Goal: Information Seeking & Learning: Learn about a topic

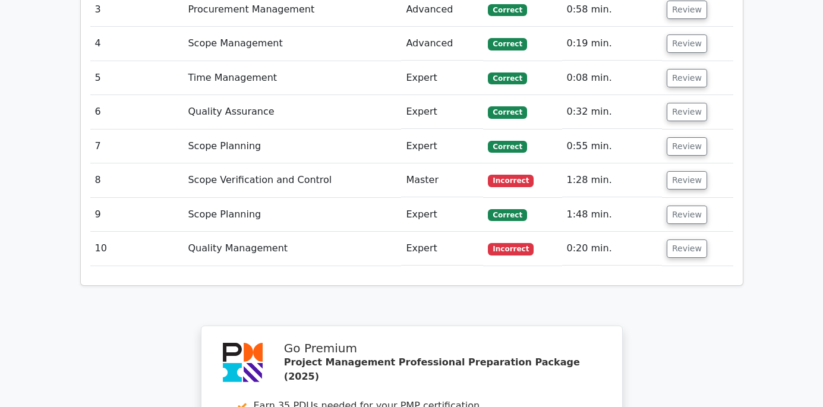
scroll to position [1902, 0]
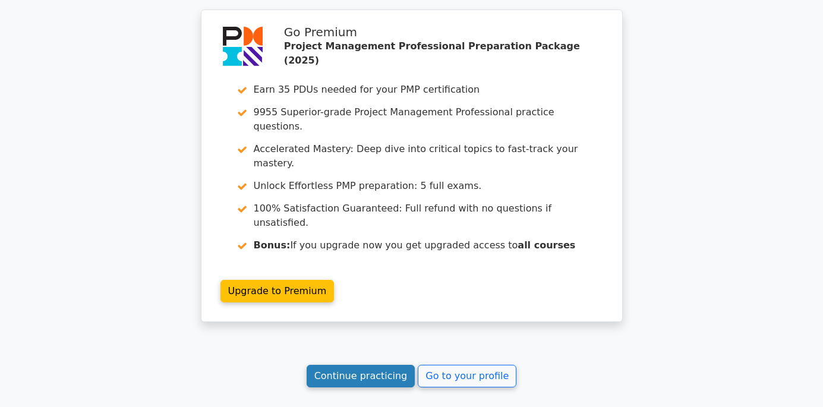
click at [365, 365] on link "Continue practicing" at bounding box center [361, 376] width 109 height 23
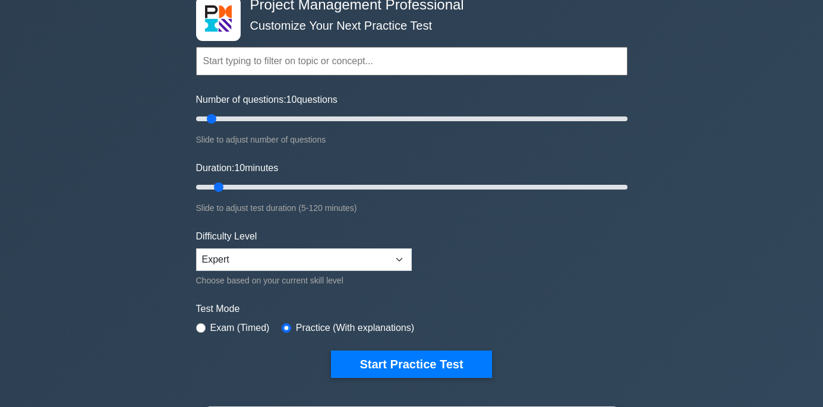
scroll to position [178, 0]
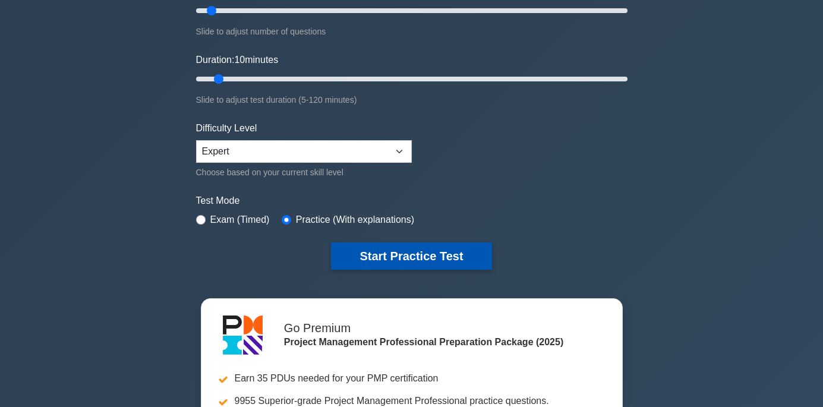
click at [393, 253] on button "Start Practice Test" at bounding box center [411, 256] width 160 height 27
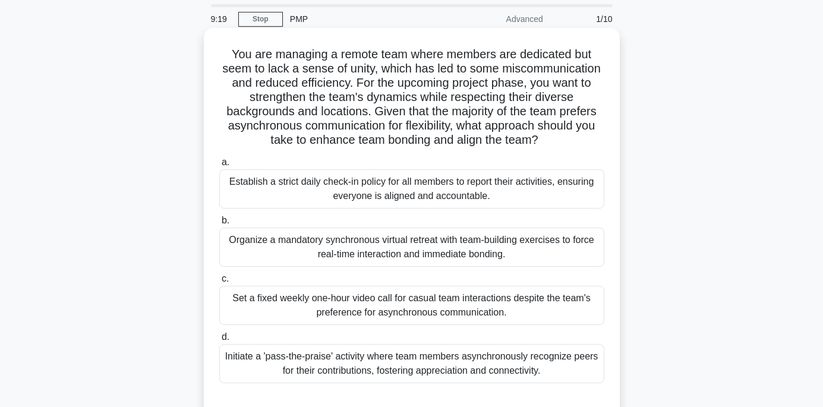
scroll to position [59, 0]
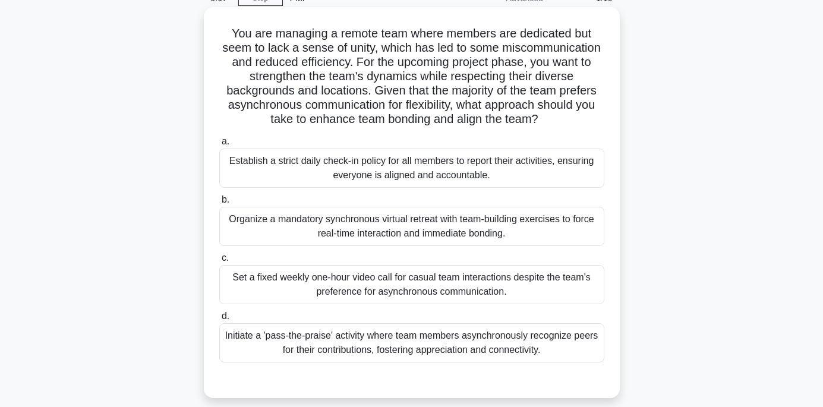
click at [397, 345] on div "Initiate a 'pass-the-praise' activity where team members asynchronously recogni…" at bounding box center [411, 342] width 385 height 39
click at [219, 320] on input "d. Initiate a 'pass-the-praise' activity where team members asynchronously reco…" at bounding box center [219, 317] width 0 height 8
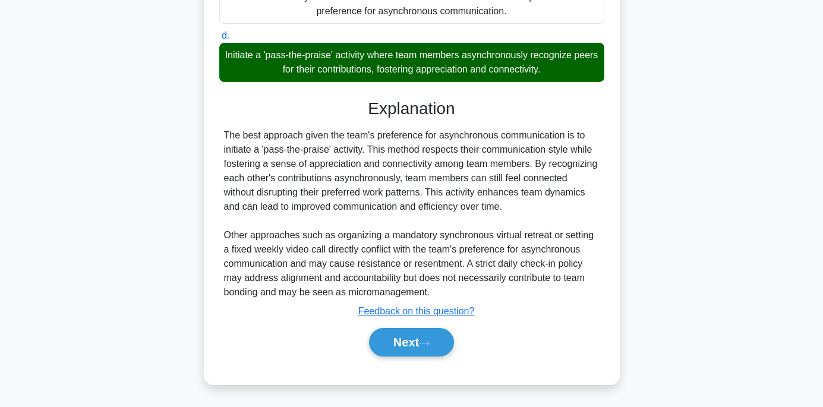
click at [397, 345] on button "Next" at bounding box center [411, 342] width 85 height 29
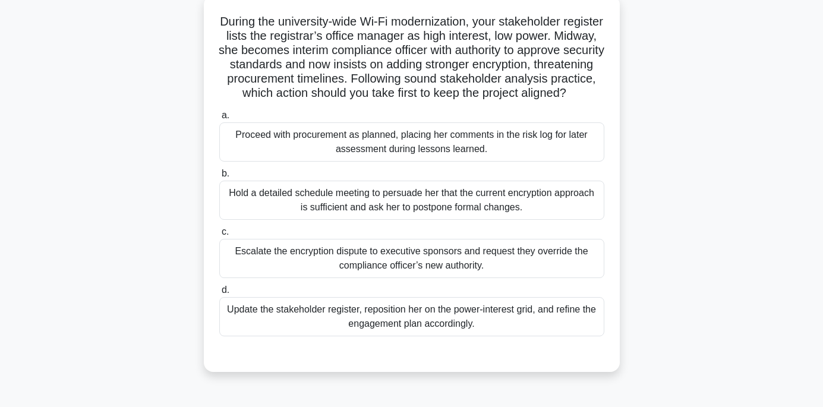
scroll to position [56, 0]
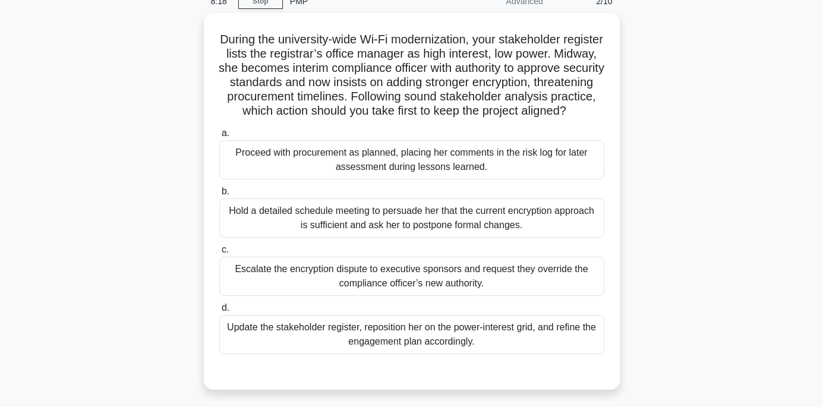
click at [397, 345] on div "Update the stakeholder register, reposition her on the power-interest grid, and…" at bounding box center [411, 334] width 385 height 39
click at [219, 312] on input "d. Update the stakeholder register, reposition her on the power-interest grid, …" at bounding box center [219, 308] width 0 height 8
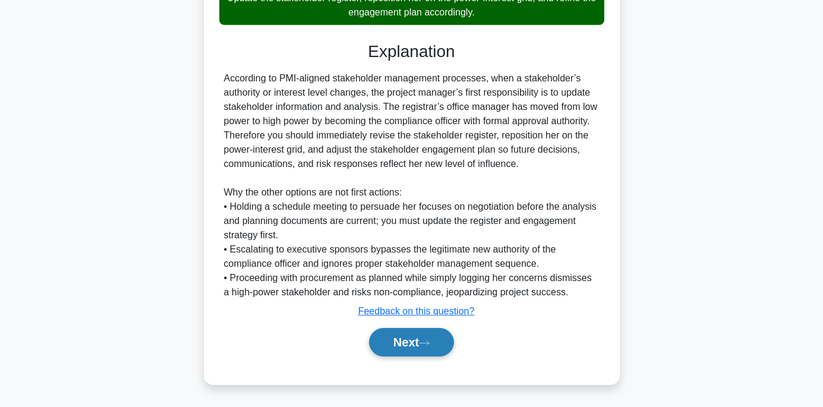
click at [404, 347] on button "Next" at bounding box center [411, 342] width 85 height 29
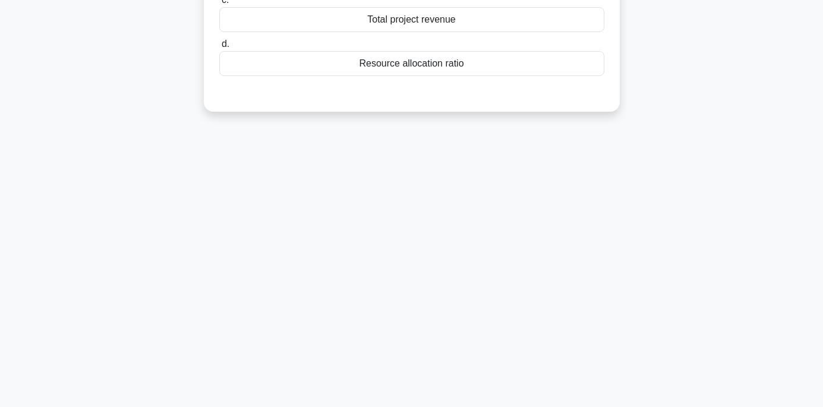
scroll to position [0, 0]
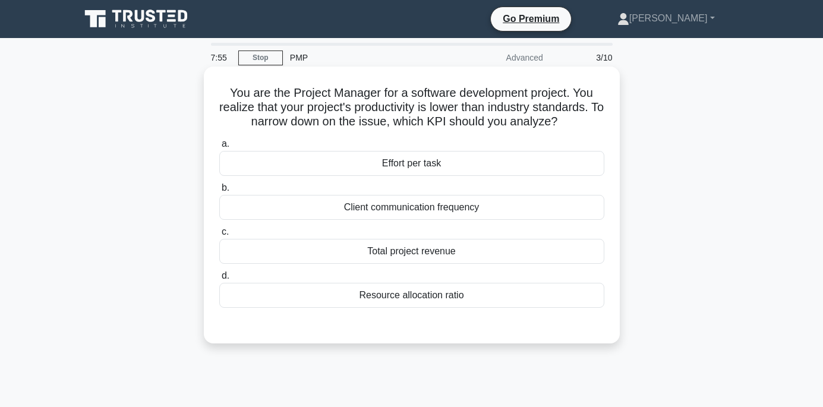
click at [425, 297] on div "Resource allocation ratio" at bounding box center [411, 295] width 385 height 25
click at [219, 280] on input "d. Resource allocation ratio" at bounding box center [219, 276] width 0 height 8
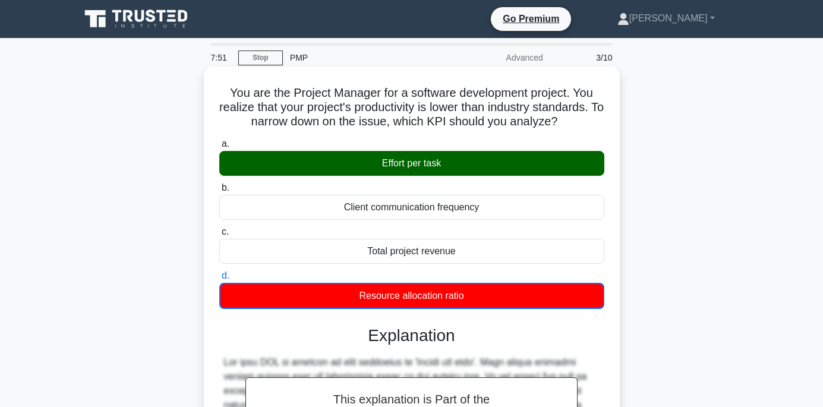
scroll to position [235, 0]
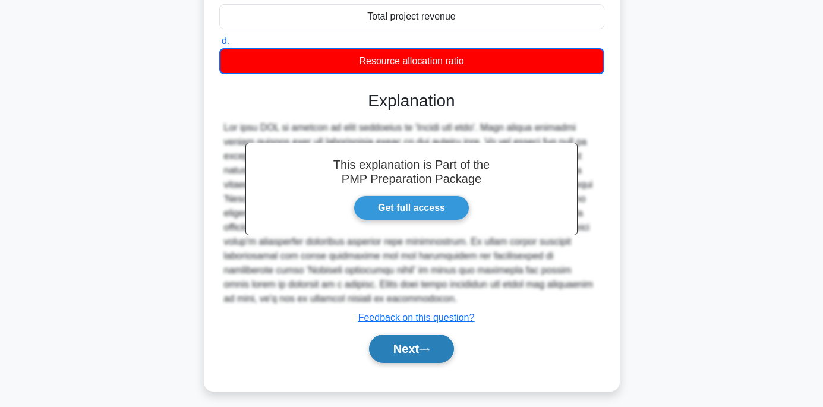
click at [410, 335] on button "Next" at bounding box center [411, 349] width 85 height 29
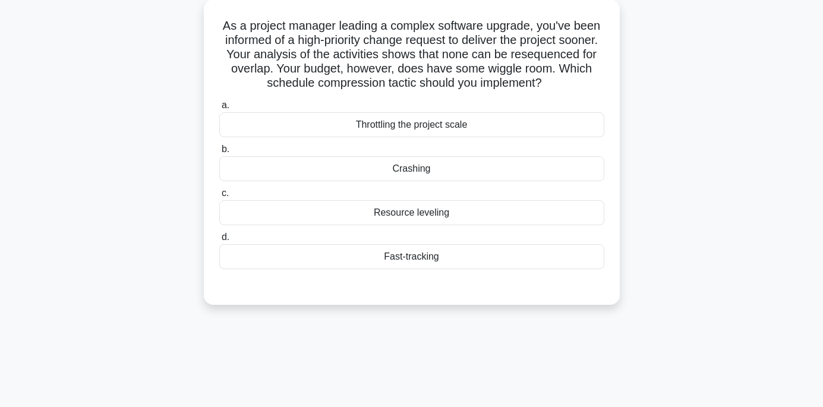
scroll to position [56, 0]
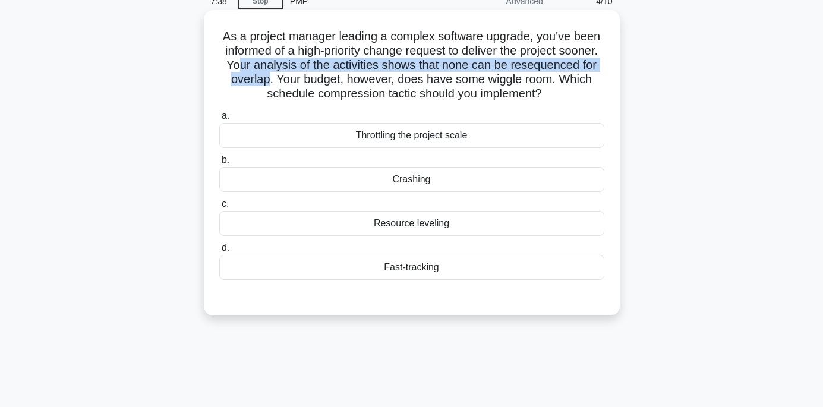
drag, startPoint x: 302, startPoint y: 66, endPoint x: 349, endPoint y: 85, distance: 50.7
click at [349, 85] on h5 "As a project manager leading a complex software upgrade, you've been informed o…" at bounding box center [412, 65] width 388 height 73
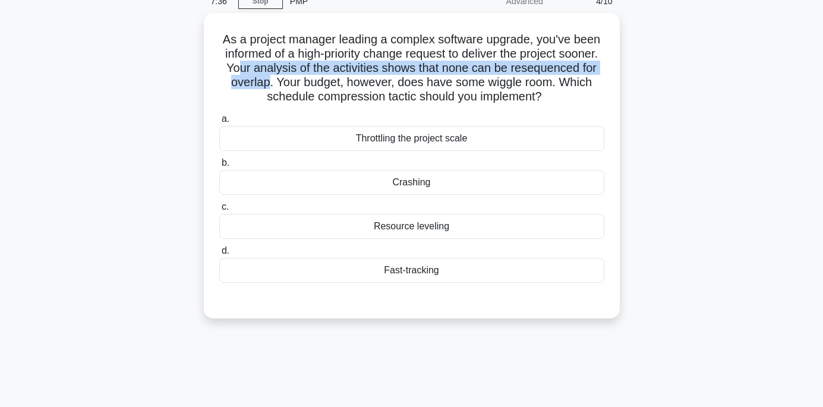
drag, startPoint x: 361, startPoint y: 83, endPoint x: 632, endPoint y: 95, distance: 271.3
click at [632, 95] on div "As a project manager leading a complex software upgrade, you've been informed o…" at bounding box center [412, 173] width 678 height 320
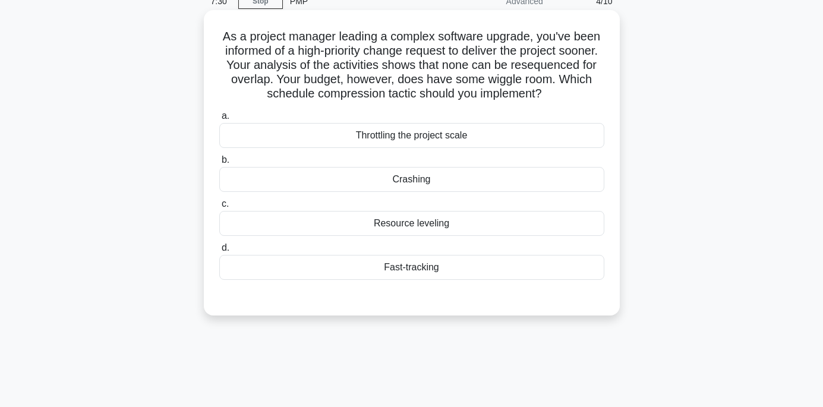
click at [413, 268] on div "Fast-tracking" at bounding box center [411, 267] width 385 height 25
click at [219, 252] on input "d. Fast-tracking" at bounding box center [219, 248] width 0 height 8
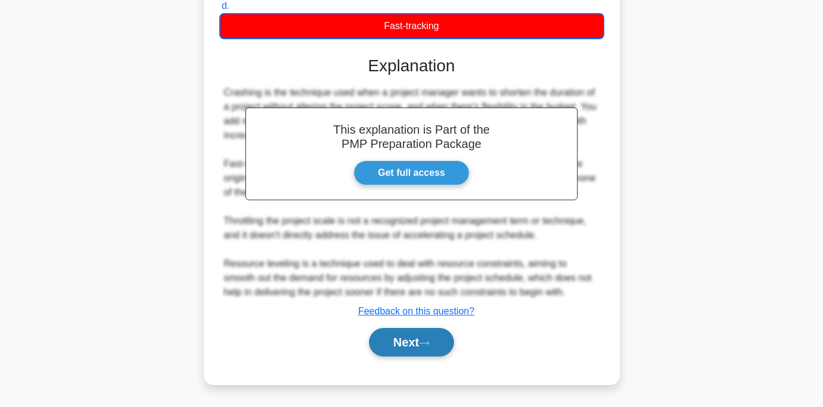
click at [406, 342] on button "Next" at bounding box center [411, 342] width 85 height 29
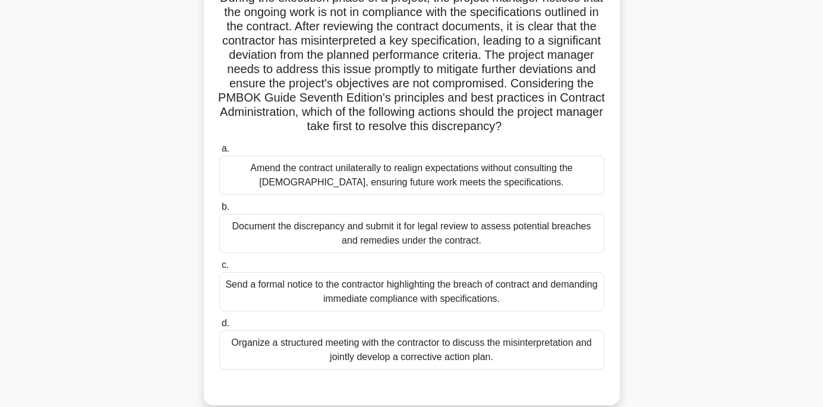
scroll to position [116, 0]
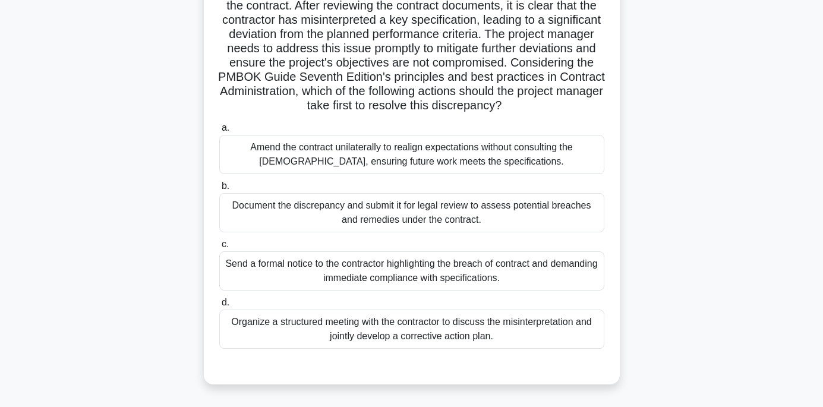
click at [412, 345] on div "Organize a structured meeting with the contractor to discuss the misinterpretat…" at bounding box center [411, 329] width 385 height 39
click at [219, 307] on input "d. Organize a structured meeting with the contractor to discuss the misinterpre…" at bounding box center [219, 303] width 0 height 8
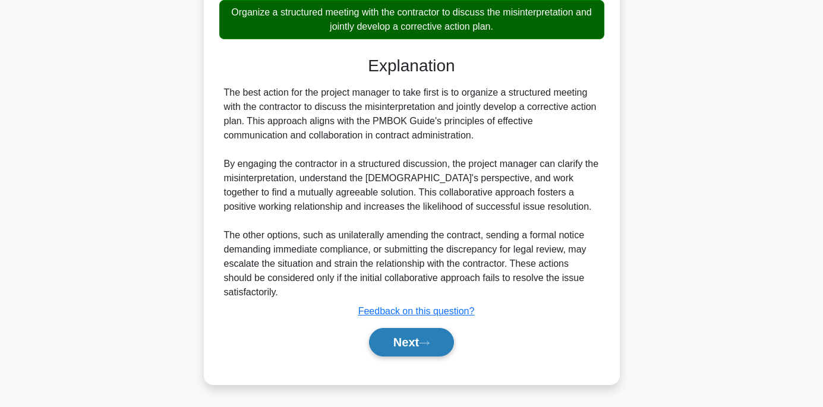
click at [413, 346] on button "Next" at bounding box center [411, 342] width 85 height 29
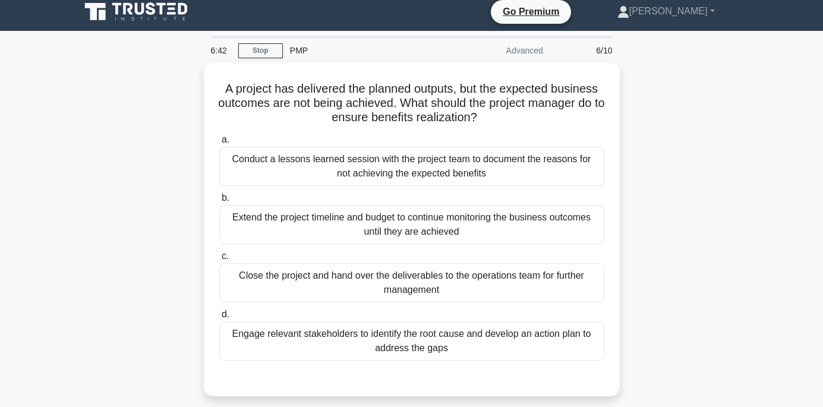
scroll to position [0, 0]
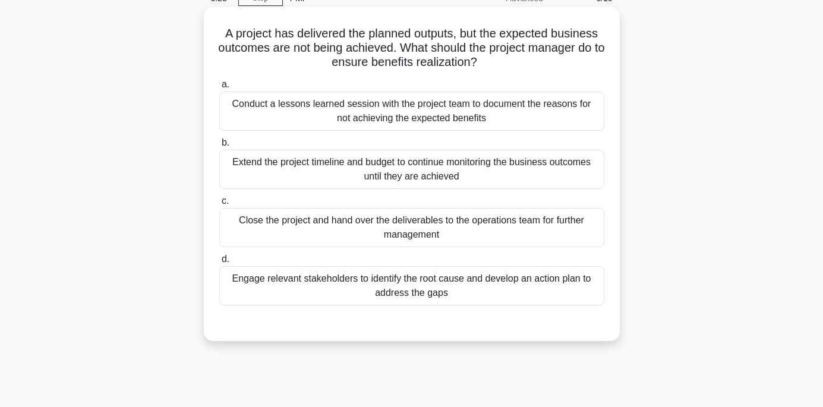
click at [409, 292] on div "Engage relevant stakeholders to identify the root cause and develop an action p…" at bounding box center [411, 285] width 385 height 39
click at [219, 263] on input "d. Engage relevant stakeholders to identify the root cause and develop an actio…" at bounding box center [219, 260] width 0 height 8
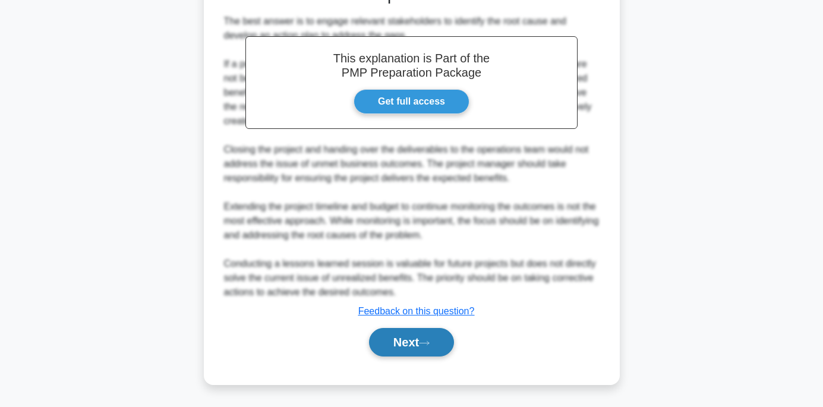
click at [411, 332] on button "Next" at bounding box center [411, 342] width 85 height 29
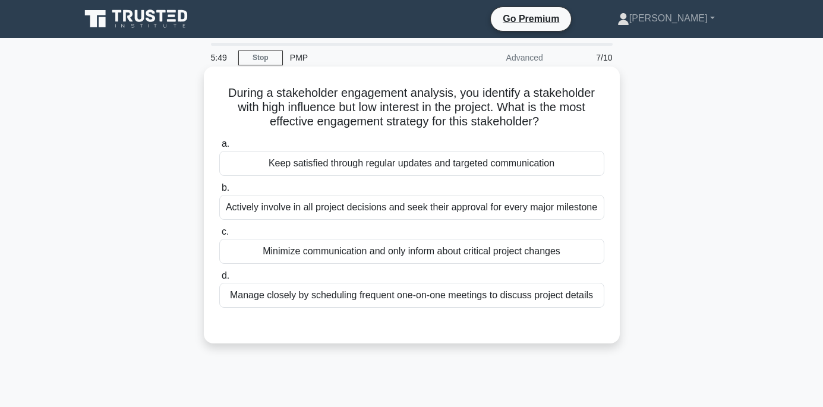
click at [397, 209] on div "Actively involve in all project decisions and seek their approval for every maj…" at bounding box center [411, 207] width 385 height 25
click at [219, 192] on input "b. Actively involve in all project decisions and seek their approval for every …" at bounding box center [219, 188] width 0 height 8
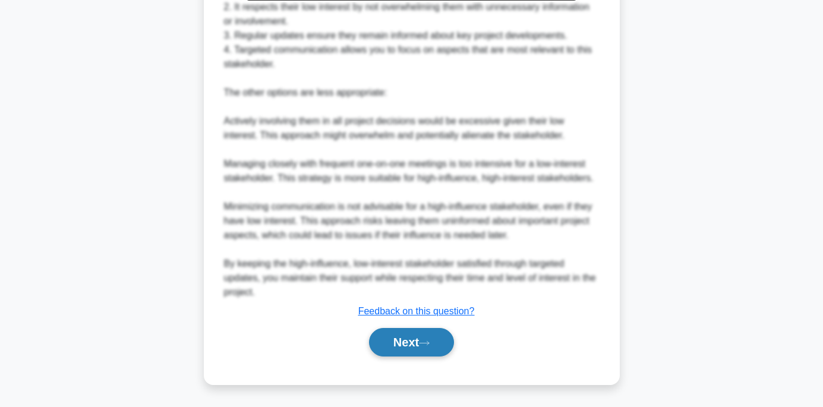
click at [415, 340] on button "Next" at bounding box center [411, 342] width 85 height 29
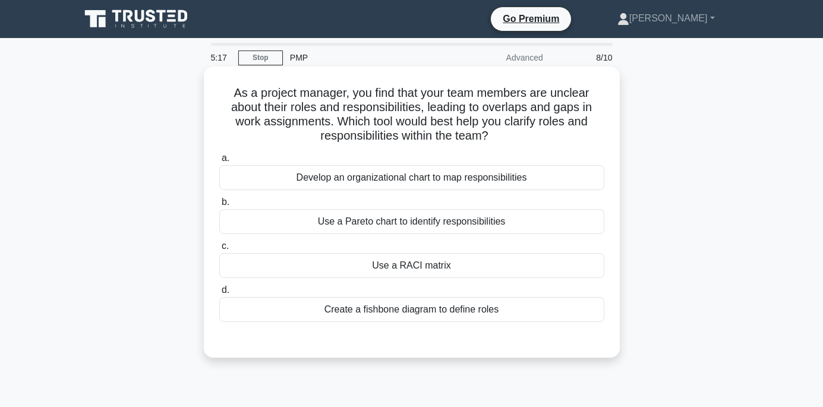
click at [416, 265] on div "Use a RACI matrix" at bounding box center [411, 265] width 385 height 25
click at [219, 250] on input "c. Use a RACI matrix" at bounding box center [219, 247] width 0 height 8
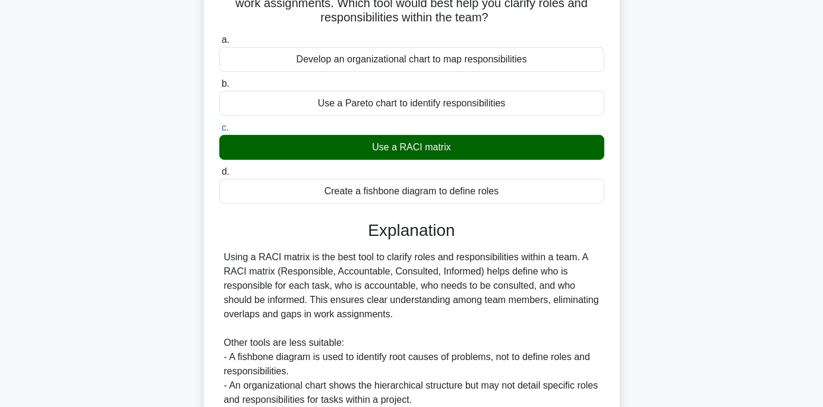
scroll to position [255, 0]
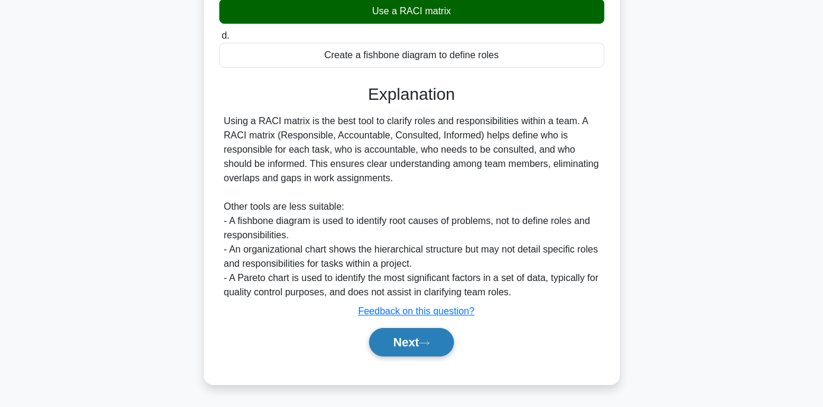
click at [407, 345] on button "Next" at bounding box center [411, 342] width 85 height 29
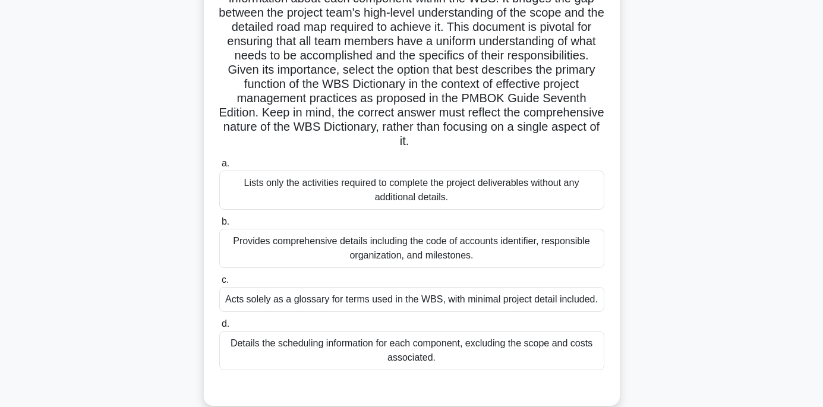
scroll to position [116, 0]
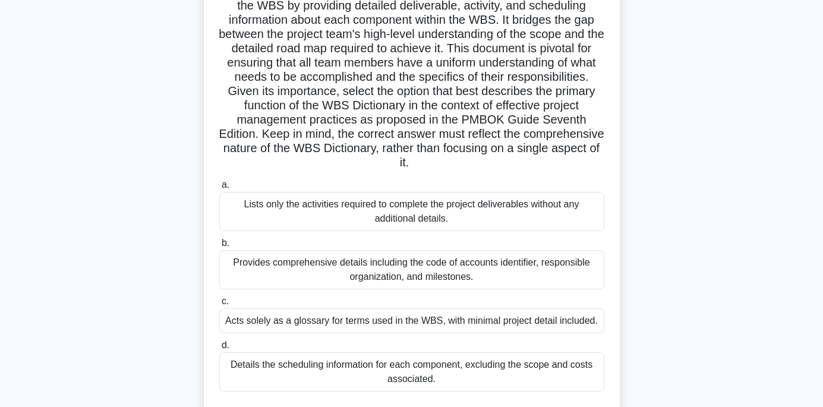
click at [420, 278] on div "Provides comprehensive details including the code of accounts identifier, respo…" at bounding box center [411, 269] width 385 height 39
click at [219, 247] on input "b. Provides comprehensive details including the code of accounts identifier, re…" at bounding box center [219, 244] width 0 height 8
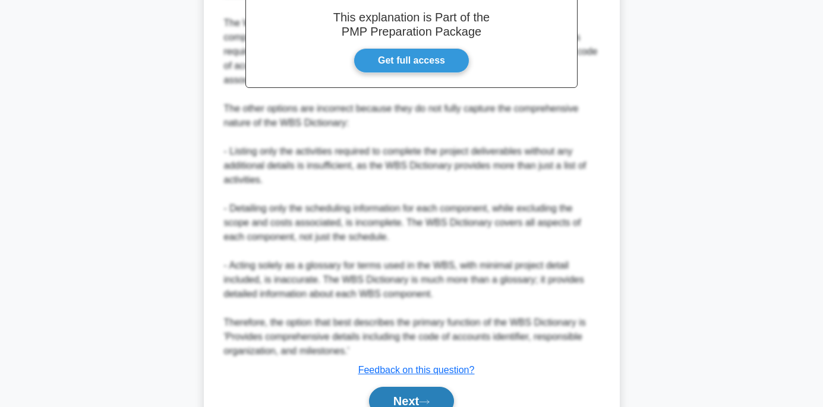
click at [405, 391] on button "Next" at bounding box center [411, 401] width 85 height 29
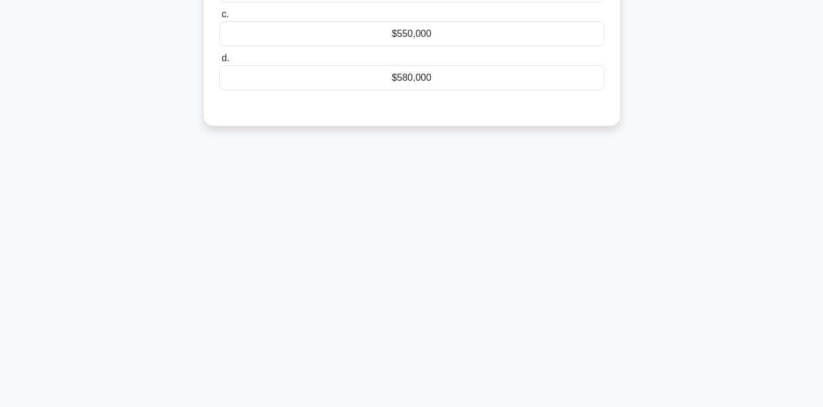
scroll to position [0, 0]
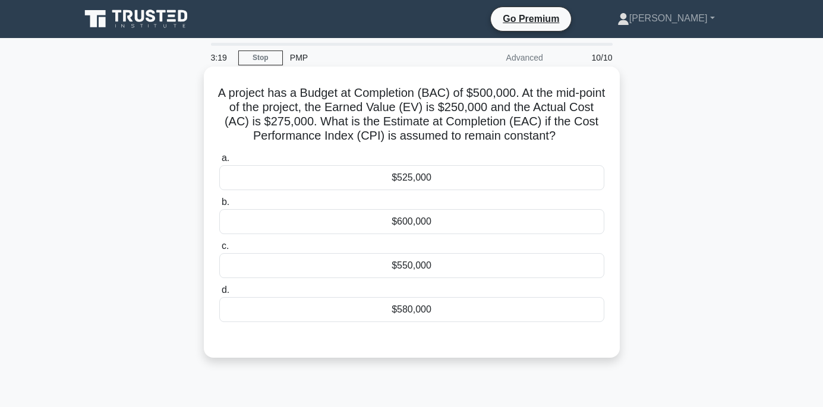
click at [417, 270] on div "$550,000" at bounding box center [411, 265] width 385 height 25
click at [219, 250] on input "c. $550,000" at bounding box center [219, 247] width 0 height 8
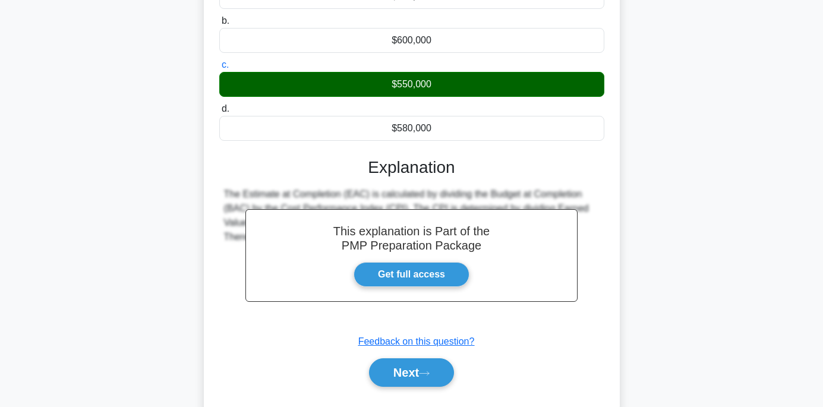
scroll to position [235, 0]
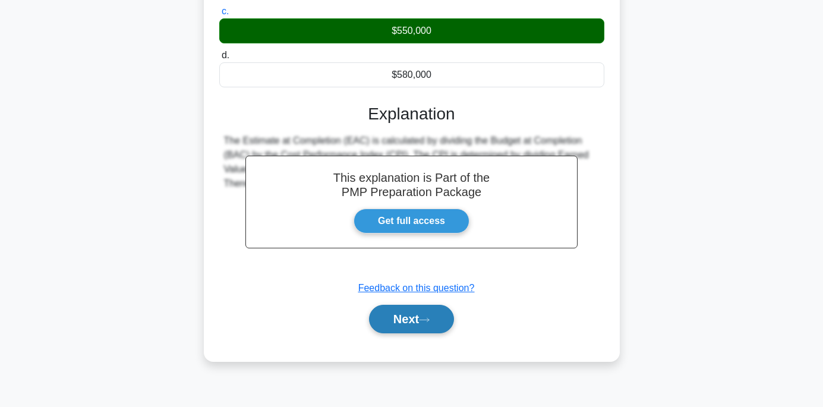
click at [408, 314] on button "Next" at bounding box center [411, 319] width 85 height 29
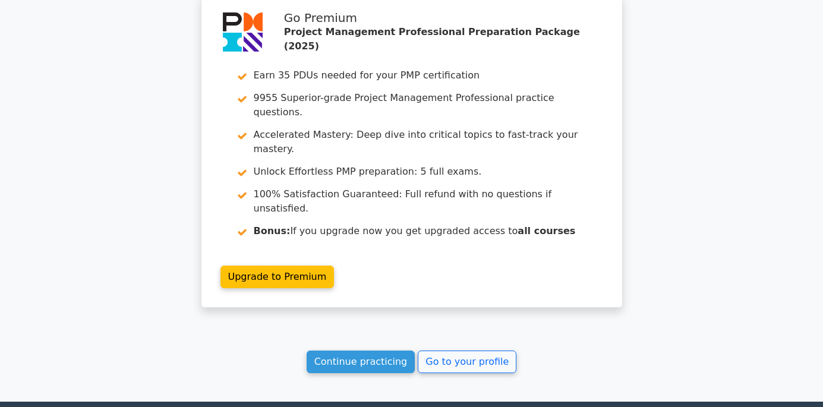
scroll to position [2222, 0]
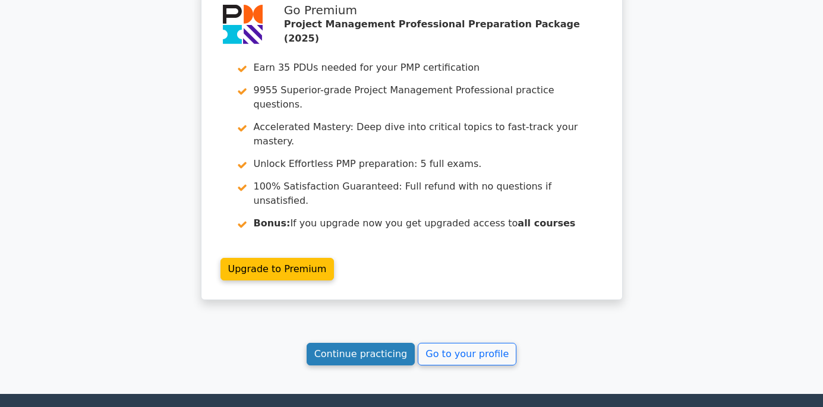
click at [369, 343] on link "Continue practicing" at bounding box center [361, 354] width 109 height 23
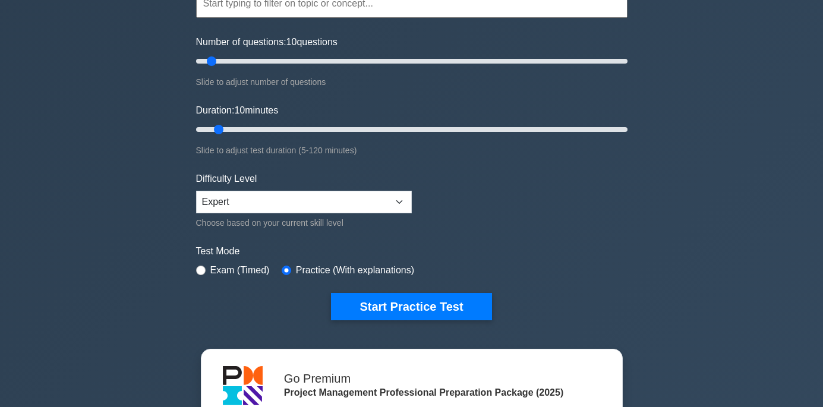
scroll to position [357, 0]
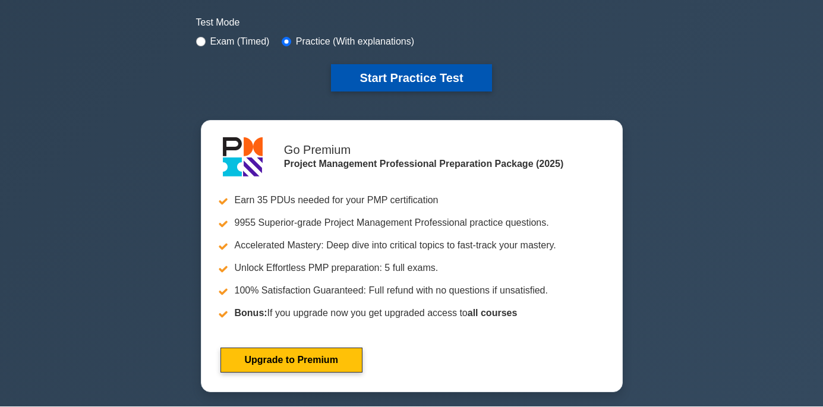
click at [405, 78] on button "Start Practice Test" at bounding box center [411, 77] width 160 height 27
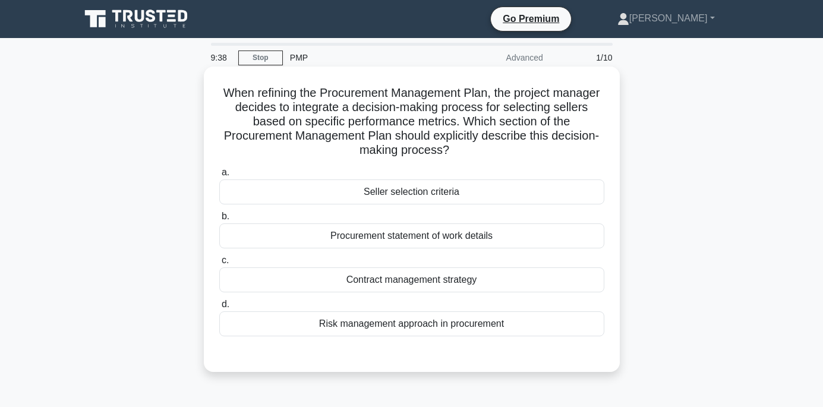
click at [411, 189] on div "Seller selection criteria" at bounding box center [411, 192] width 385 height 25
click at [219, 177] on input "a. Seller selection criteria" at bounding box center [219, 173] width 0 height 8
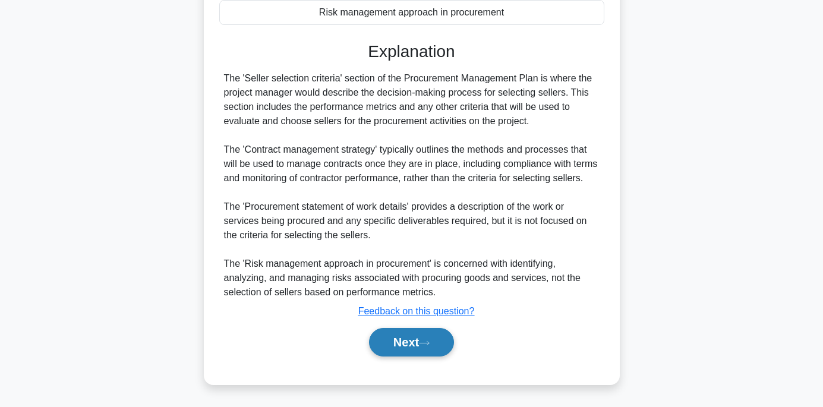
click at [406, 339] on button "Next" at bounding box center [411, 342] width 85 height 29
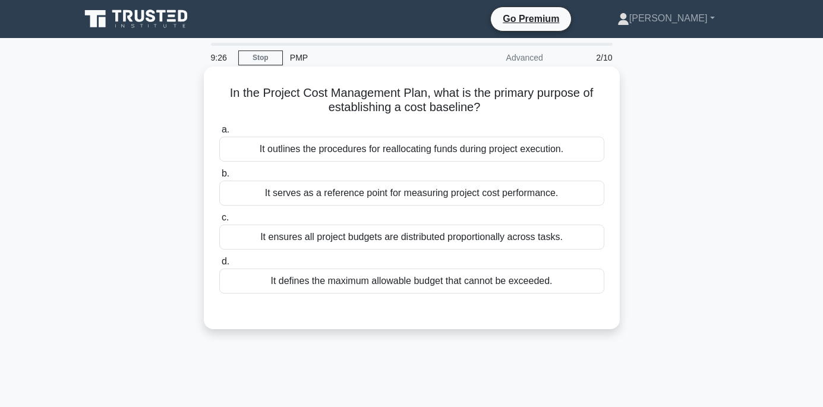
click at [407, 200] on div "It serves as a reference point for measuring project cost performance." at bounding box center [411, 193] width 385 height 25
click at [219, 178] on input "b. It serves as a reference point for measuring project cost performance." at bounding box center [219, 174] width 0 height 8
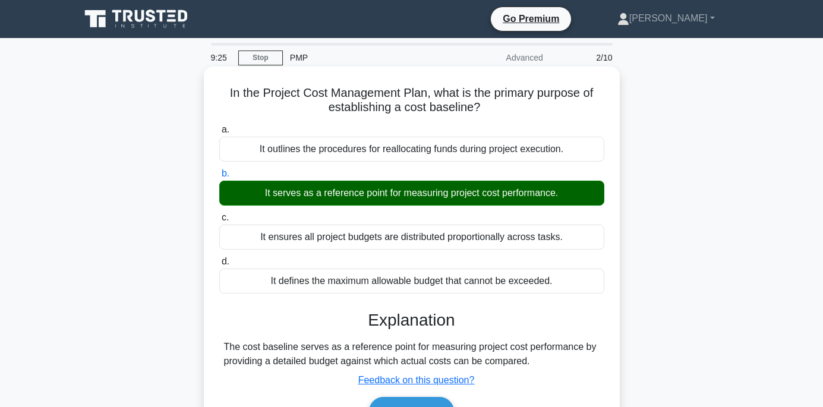
scroll to position [235, 0]
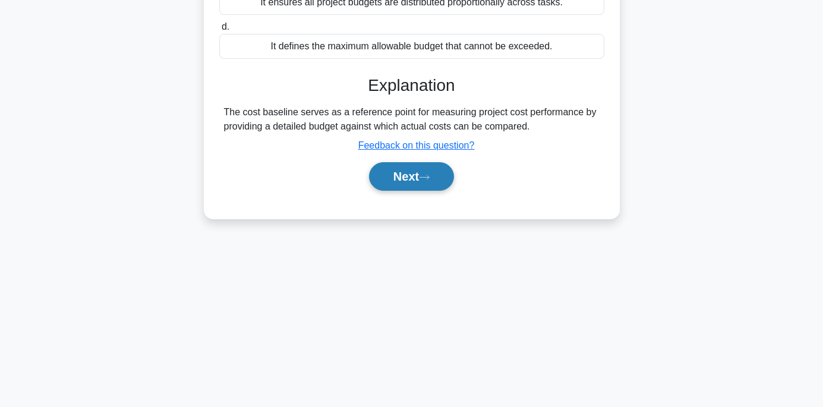
click at [407, 182] on button "Next" at bounding box center [411, 176] width 85 height 29
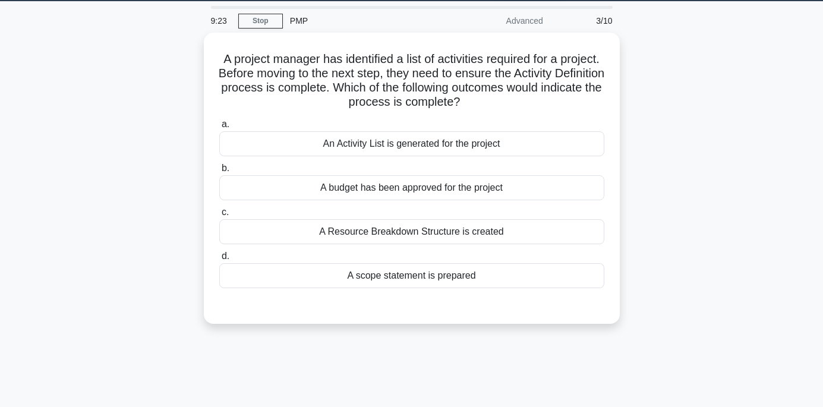
scroll to position [0, 0]
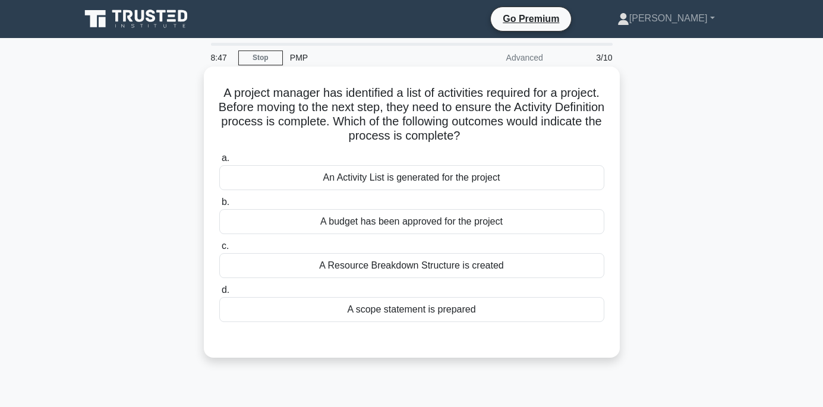
click at [430, 178] on div "An Activity List is generated for the project" at bounding box center [411, 177] width 385 height 25
click at [219, 162] on input "a. An Activity List is generated for the project" at bounding box center [219, 159] width 0 height 8
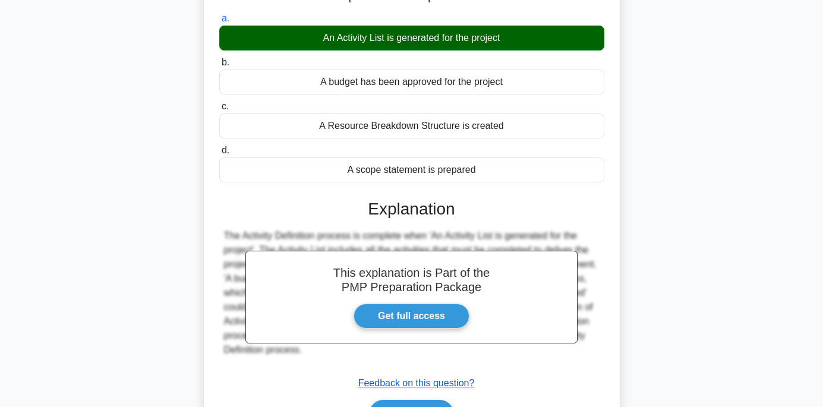
scroll to position [235, 0]
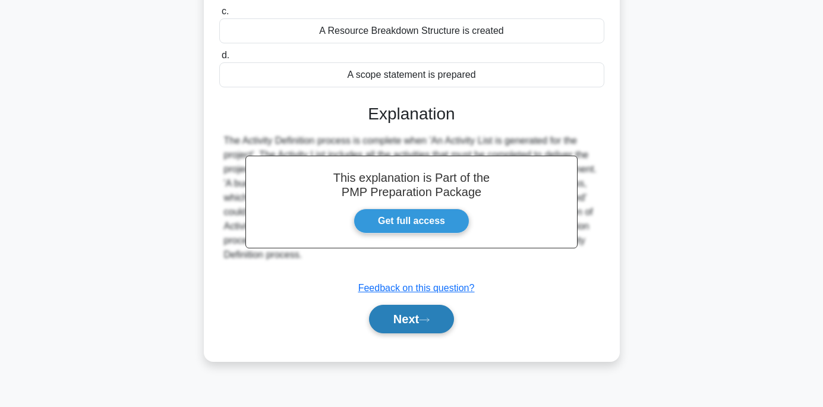
click at [413, 326] on button "Next" at bounding box center [411, 319] width 85 height 29
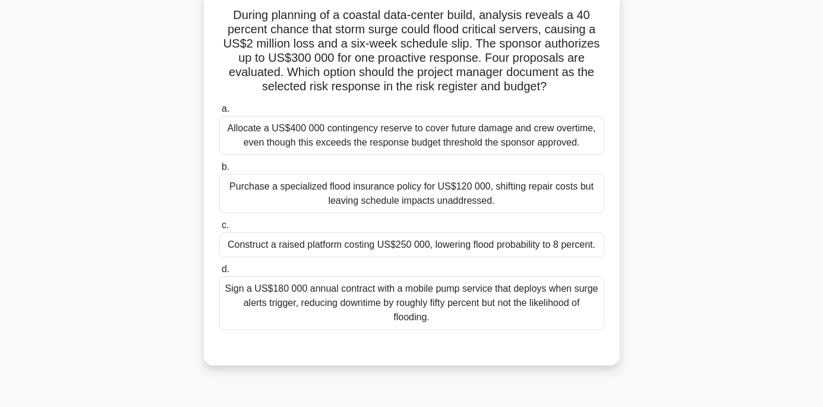
scroll to position [56, 0]
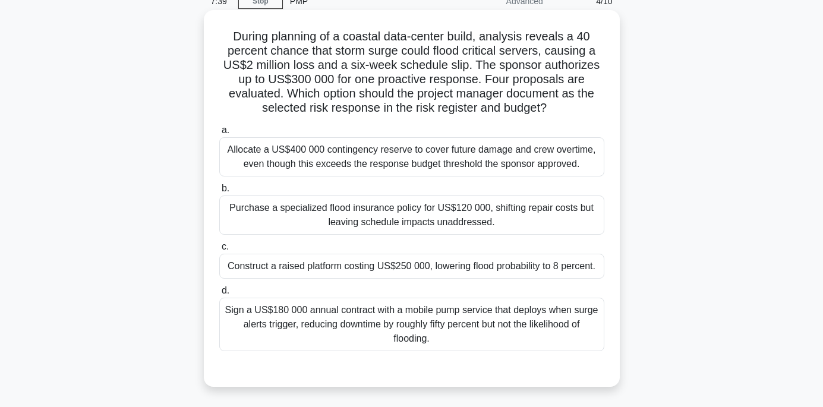
click at [391, 269] on div "Construct a raised platform costing US$250 000, lowering flood probability to 8…" at bounding box center [411, 266] width 385 height 25
click at [219, 251] on input "c. Construct a raised platform costing US$250 000, lowering flood probability t…" at bounding box center [219, 247] width 0 height 8
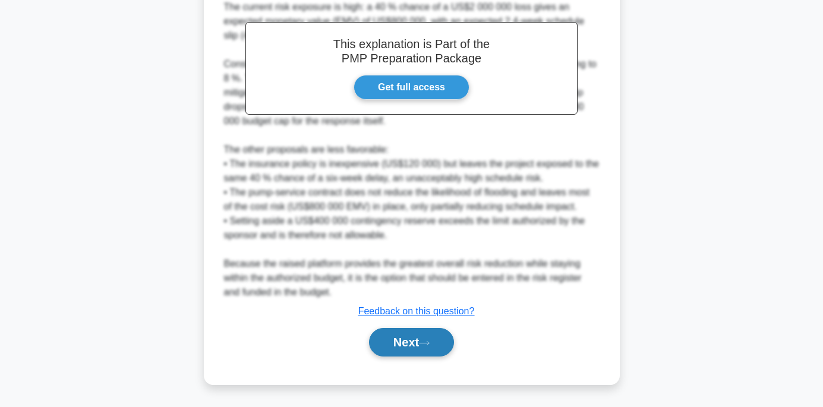
click at [386, 329] on button "Next" at bounding box center [411, 342] width 85 height 29
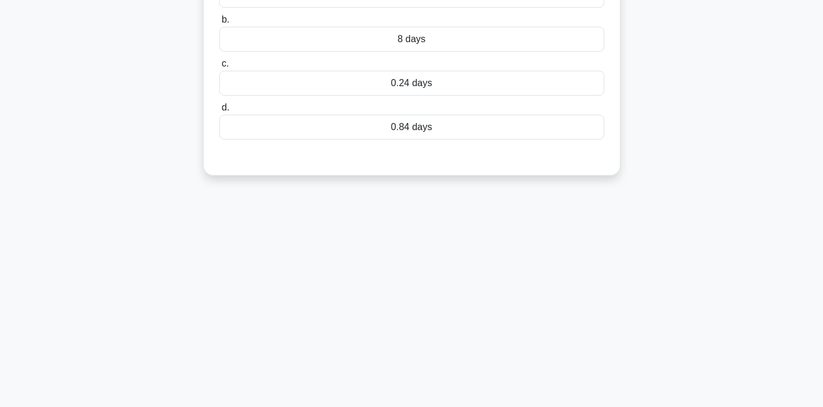
scroll to position [0, 0]
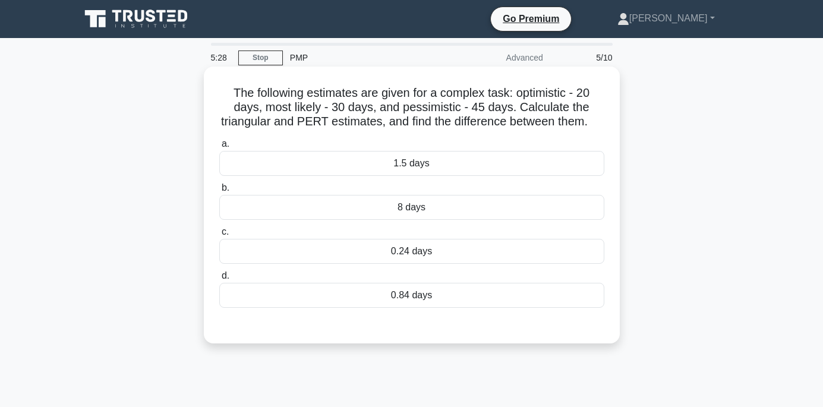
click at [410, 308] on div "0.84 days" at bounding box center [411, 295] width 385 height 25
click at [219, 280] on input "d. 0.84 days" at bounding box center [219, 276] width 0 height 8
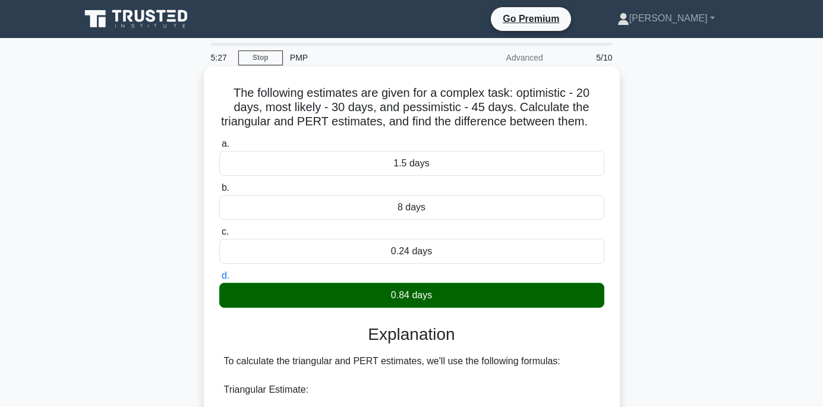
scroll to position [341, 0]
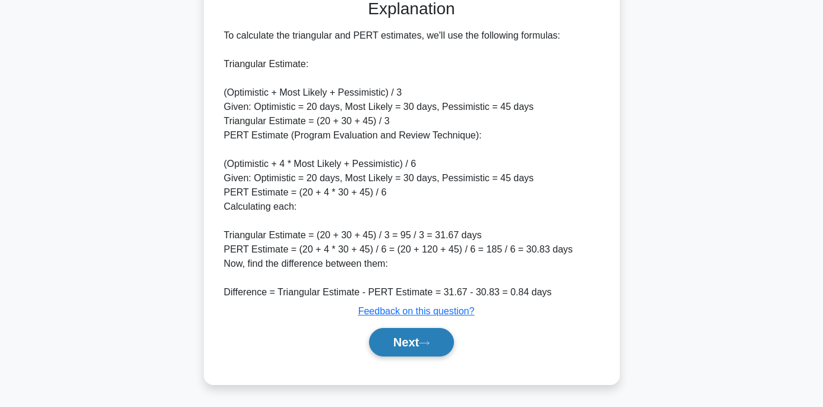
click at [392, 342] on button "Next" at bounding box center [411, 342] width 85 height 29
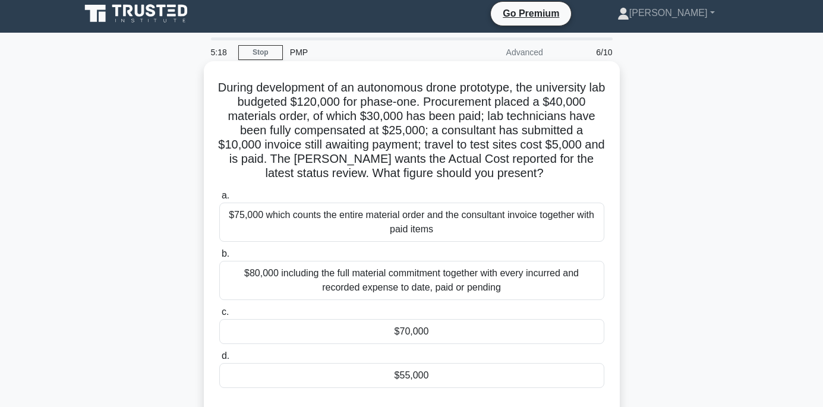
scroll to position [0, 0]
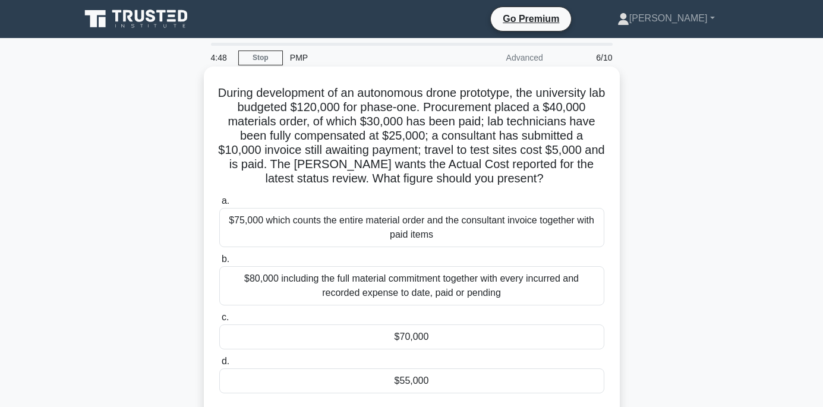
click at [415, 288] on div "$80,000 including the full material commitment together with every incurred and…" at bounding box center [411, 285] width 385 height 39
click at [219, 263] on input "b. $80,000 including the full material commitment together with every incurred …" at bounding box center [219, 260] width 0 height 8
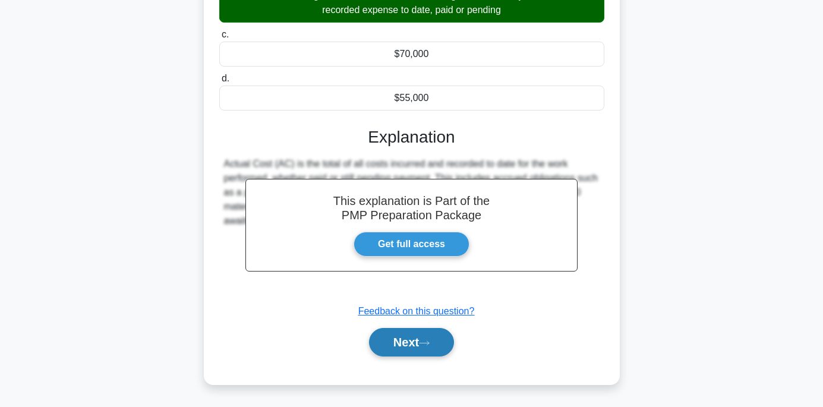
click at [407, 341] on button "Next" at bounding box center [411, 342] width 85 height 29
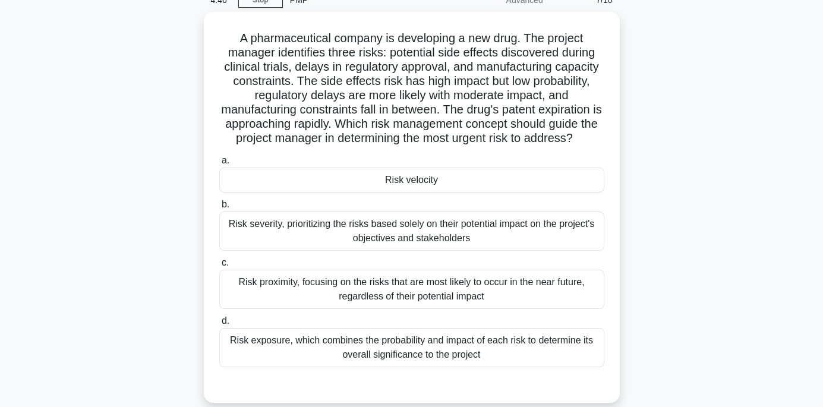
scroll to position [56, 0]
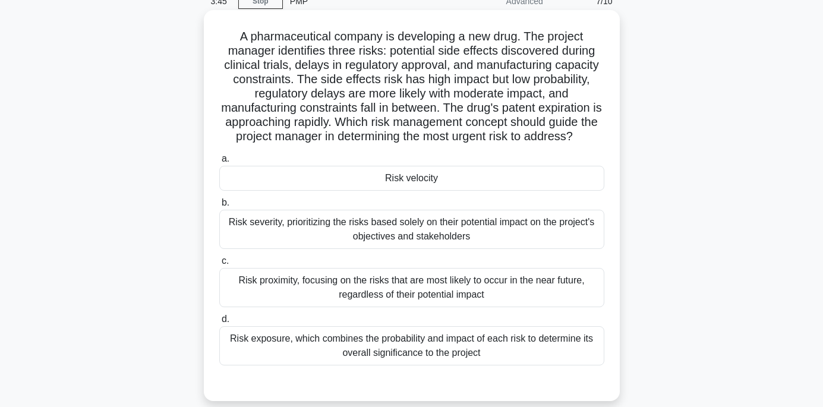
click at [405, 345] on div "Risk exposure, which combines the probability and impact of each risk to determ…" at bounding box center [411, 345] width 385 height 39
click at [219, 323] on input "d. Risk exposure, which combines the probability and impact of each risk to det…" at bounding box center [219, 320] width 0 height 8
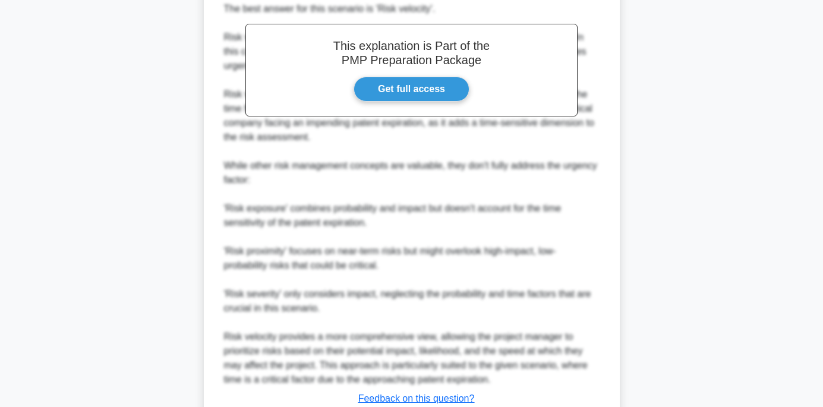
scroll to position [556, 0]
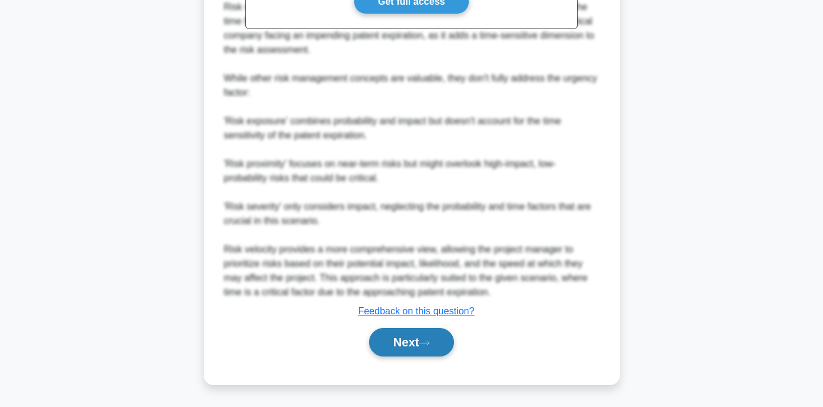
click at [398, 335] on button "Next" at bounding box center [411, 342] width 85 height 29
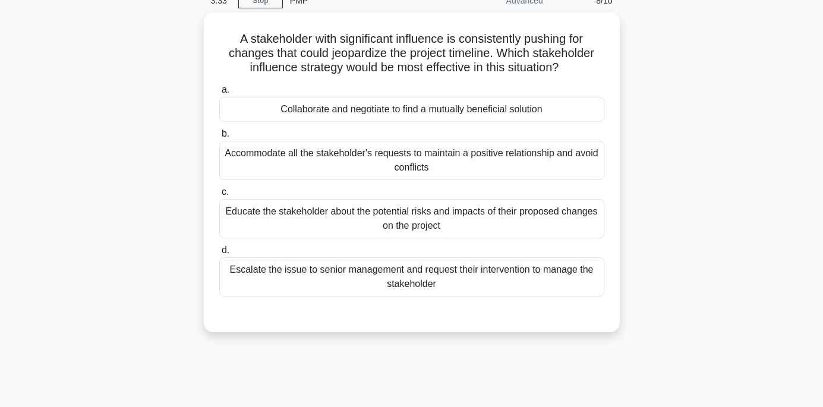
scroll to position [0, 0]
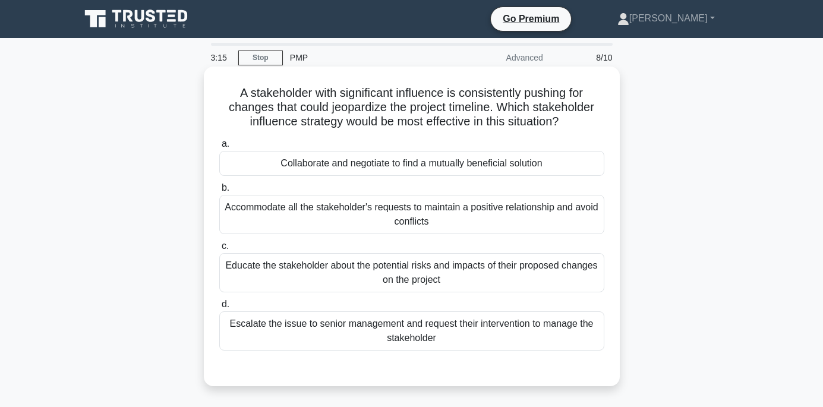
click at [396, 165] on div "Collaborate and negotiate to find a mutually beneficial solution" at bounding box center [411, 163] width 385 height 25
click at [219, 148] on input "a. Collaborate and negotiate to find a mutually beneficial solution" at bounding box center [219, 144] width 0 height 8
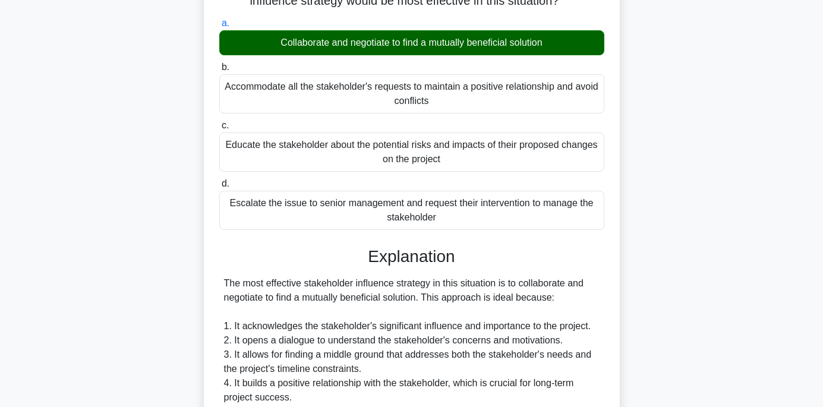
scroll to position [416, 0]
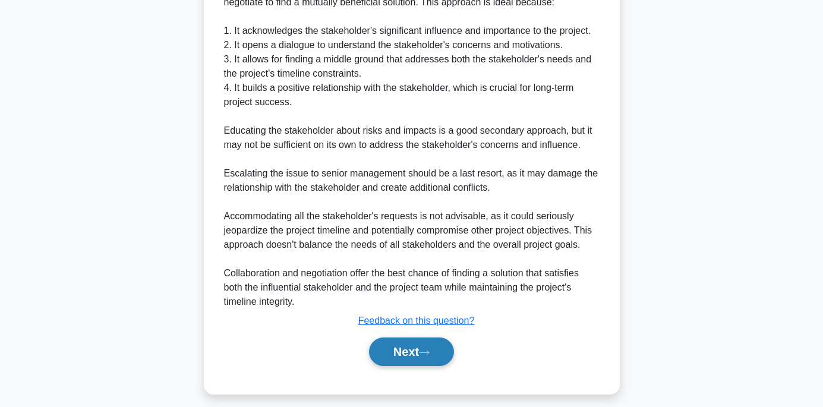
click at [402, 347] on button "Next" at bounding box center [411, 352] width 85 height 29
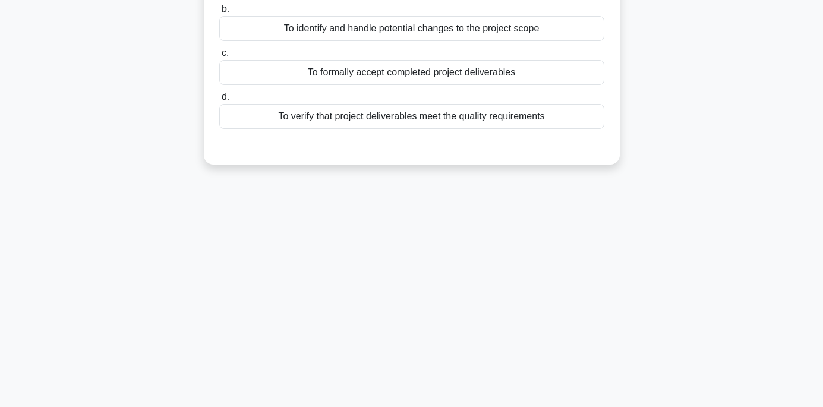
scroll to position [0, 0]
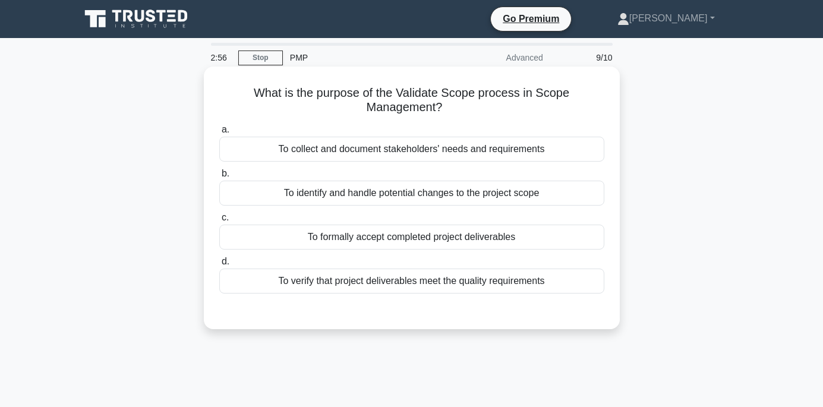
click at [414, 282] on div "To verify that project deliverables meet the quality requirements" at bounding box center [411, 281] width 385 height 25
click at [219, 266] on input "d. To verify that project deliverables meet the quality requirements" at bounding box center [219, 262] width 0 height 8
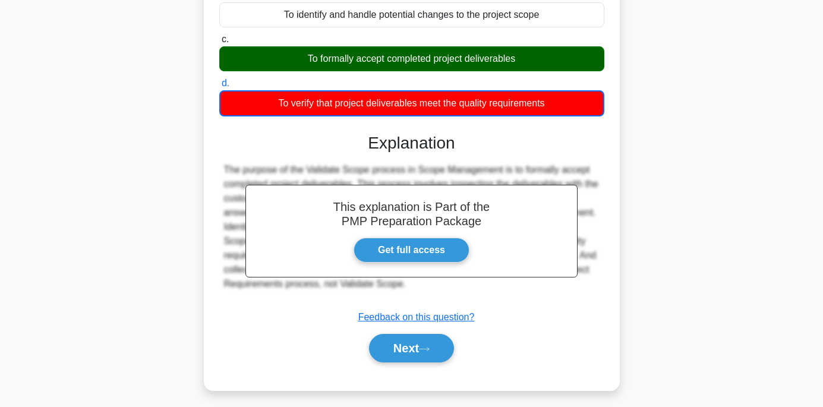
scroll to position [235, 0]
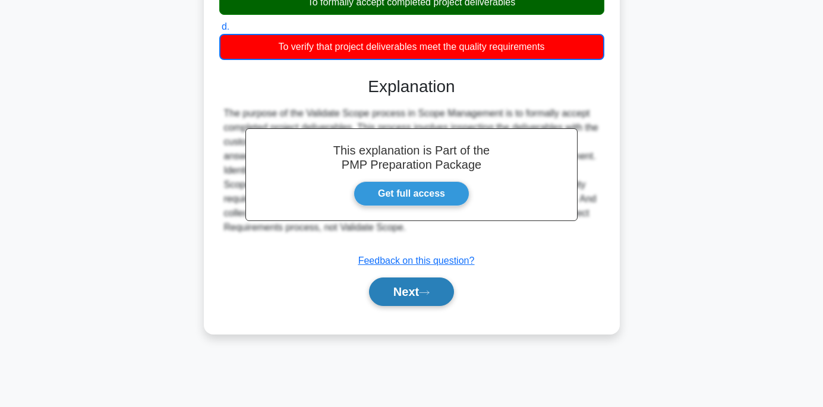
click at [408, 286] on button "Next" at bounding box center [411, 292] width 85 height 29
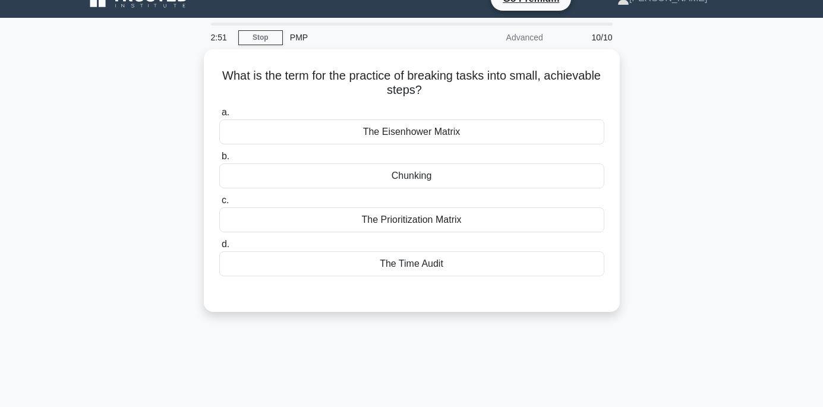
scroll to position [0, 0]
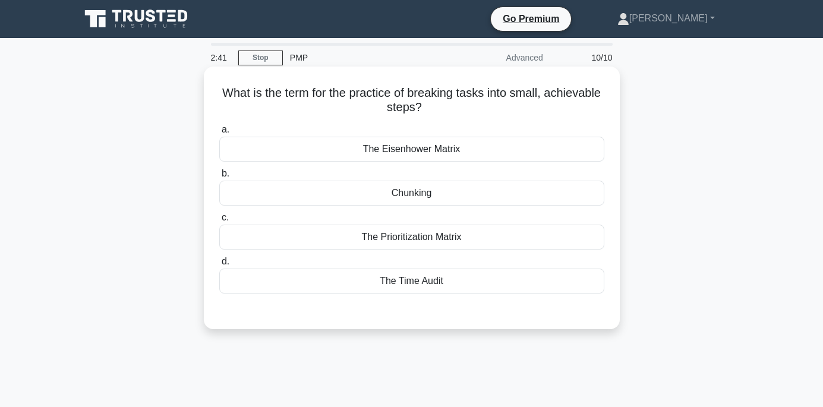
click at [408, 190] on div "Chunking" at bounding box center [411, 193] width 385 height 25
click at [219, 178] on input "b. Chunking" at bounding box center [219, 174] width 0 height 8
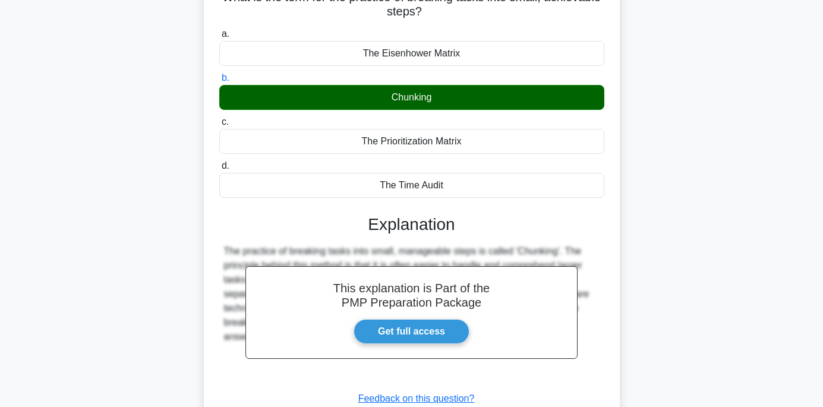
scroll to position [235, 0]
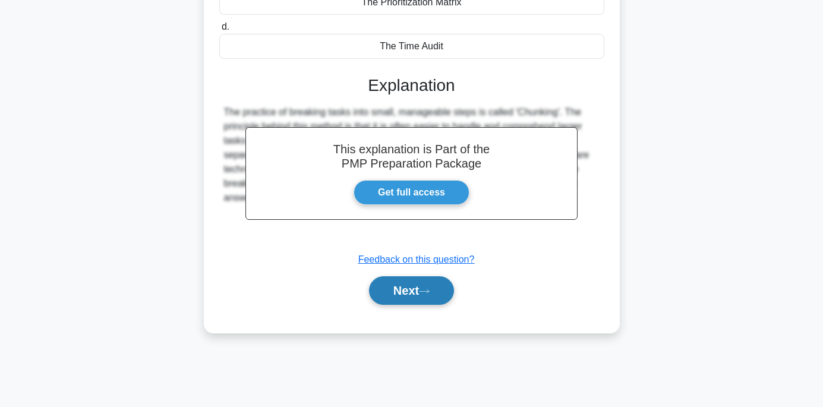
click at [404, 279] on button "Next" at bounding box center [411, 290] width 85 height 29
